Goal: Task Accomplishment & Management: Manage account settings

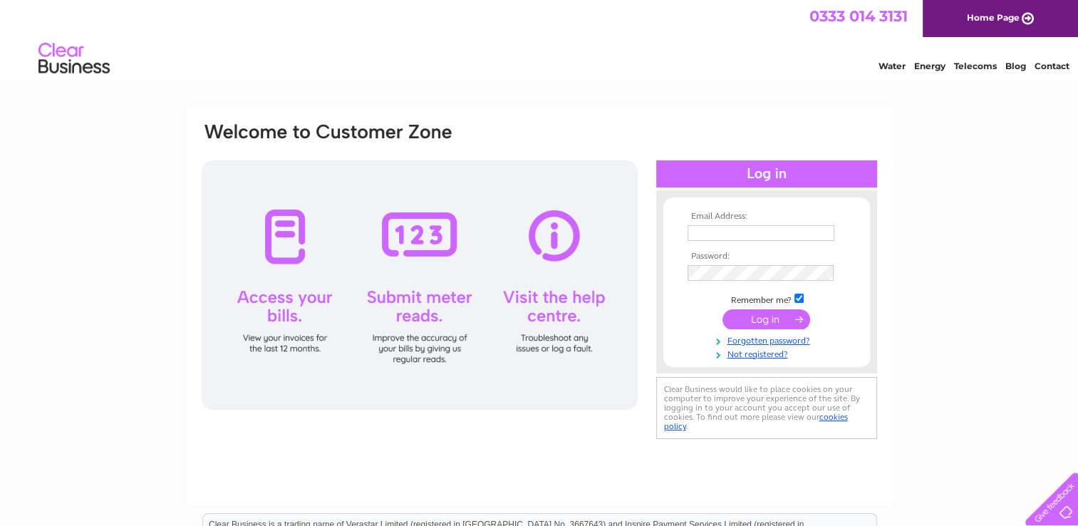
click at [735, 235] on input "text" at bounding box center [760, 233] width 147 height 16
type input "[DOMAIN_NAME][EMAIL_ADDRESS][DOMAIN_NAME]"
click at [775, 315] on input "submit" at bounding box center [766, 320] width 88 height 20
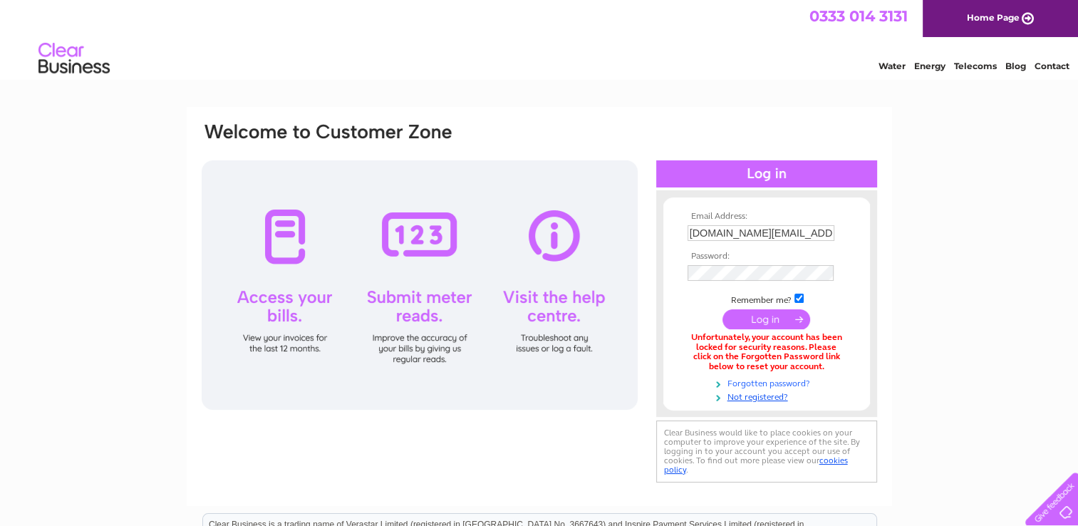
click at [761, 377] on link "Forgotten password?" at bounding box center [768, 382] width 162 height 14
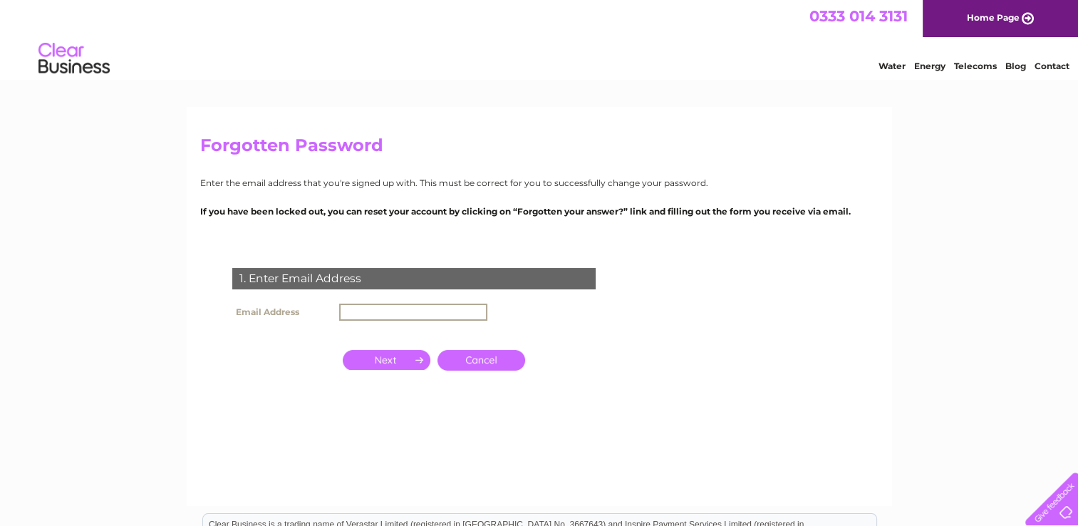
click at [416, 309] on input "text" at bounding box center [413, 311] width 148 height 17
type input "[DOMAIN_NAME][EMAIL_ADDRESS][DOMAIN_NAME]"
click at [385, 355] on input "button" at bounding box center [387, 360] width 88 height 20
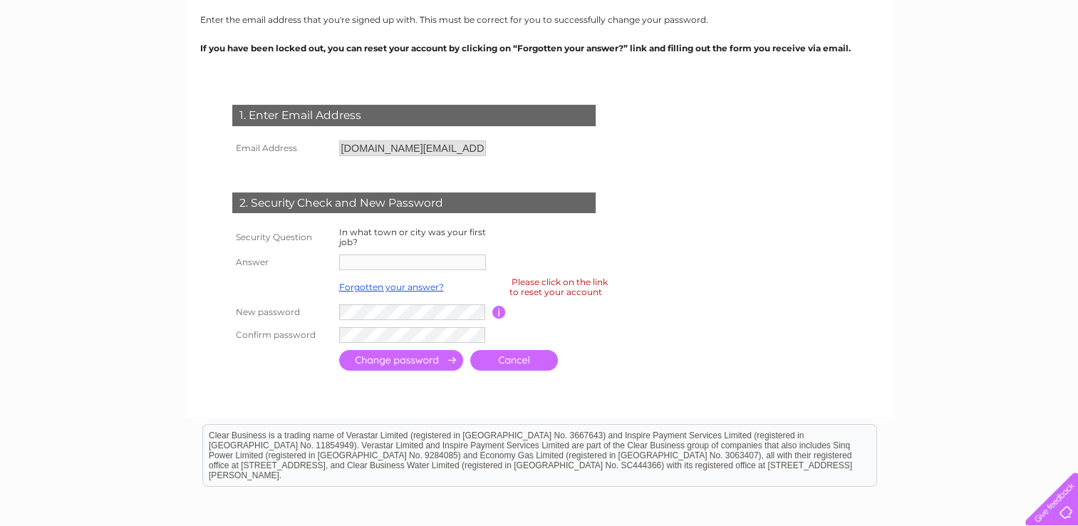
scroll to position [214, 0]
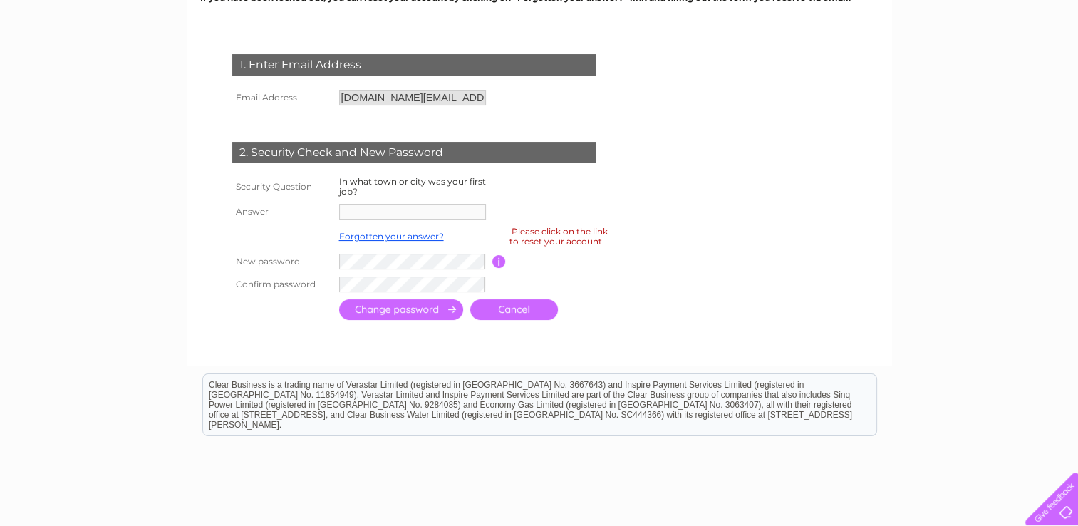
click at [387, 124] on td at bounding box center [412, 118] width 154 height 19
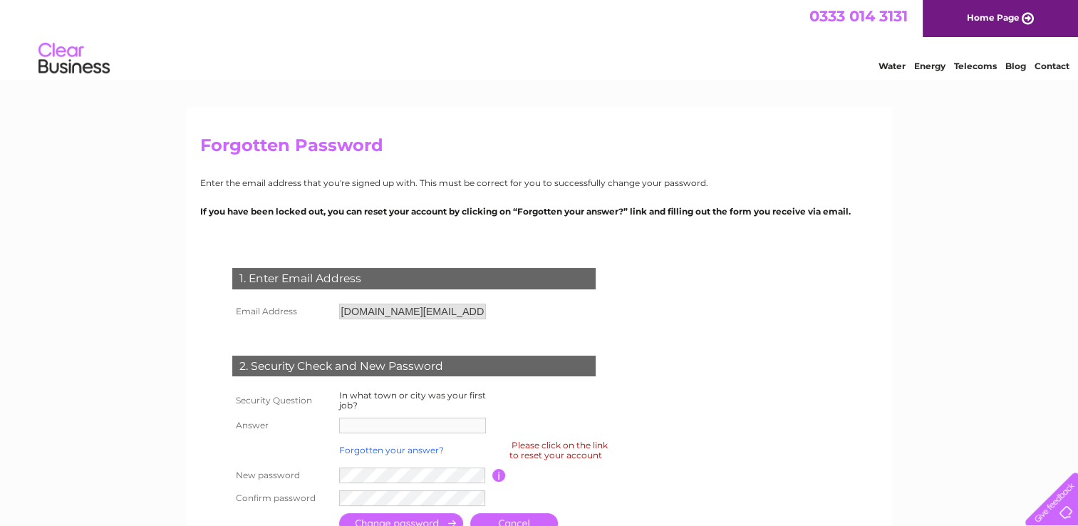
click at [417, 451] on link "Forgotten your answer?" at bounding box center [391, 449] width 105 height 11
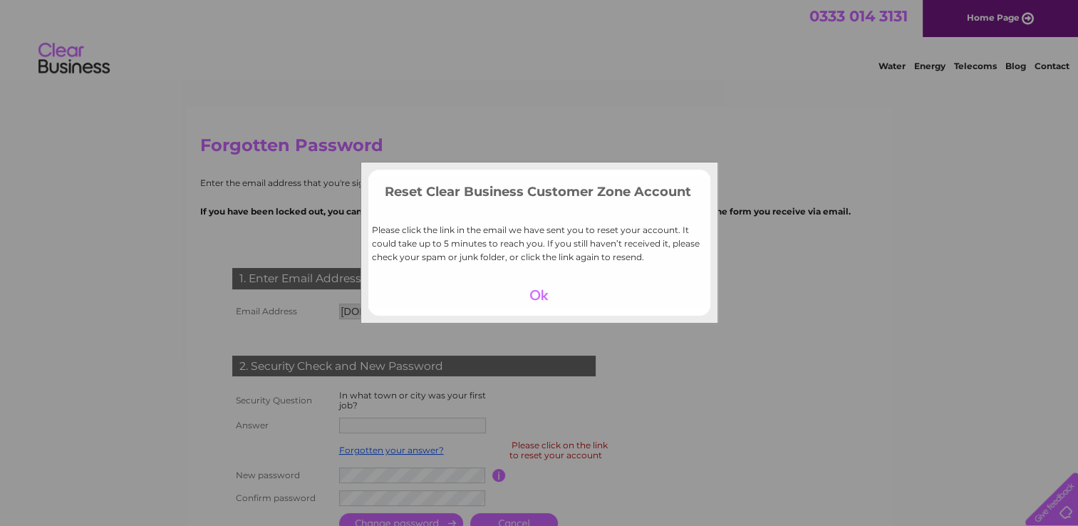
click at [546, 291] on div at bounding box center [539, 295] width 88 height 20
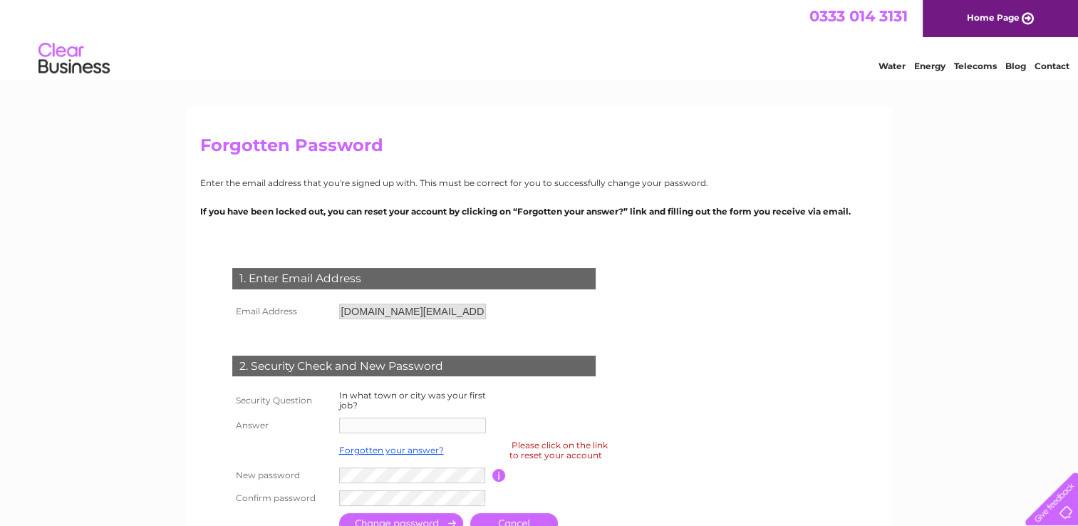
click at [1020, 19] on link "Home Page" at bounding box center [999, 18] width 155 height 37
